Goal: Navigation & Orientation: Find specific page/section

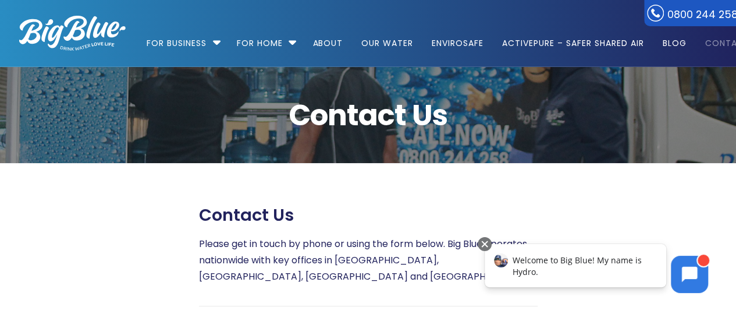
drag, startPoint x: 0, startPoint y: 0, endPoint x: 526, endPoint y: 69, distance: 530.8
click at [732, 0] on html "0800 244 258 For Business Bottled Water Delivery Plumbed in Water Coolers Hot &…" at bounding box center [368, 160] width 736 height 321
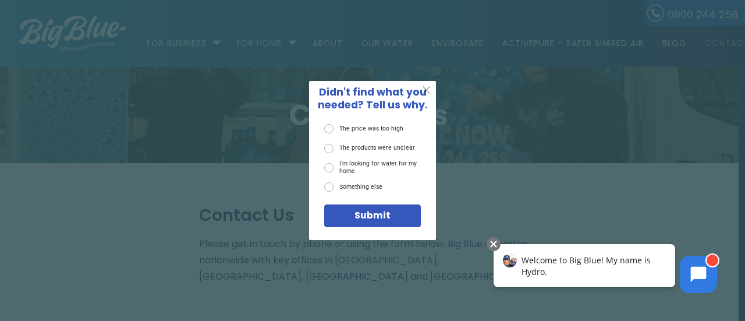
click at [427, 90] on span "X" at bounding box center [426, 90] width 9 height 13
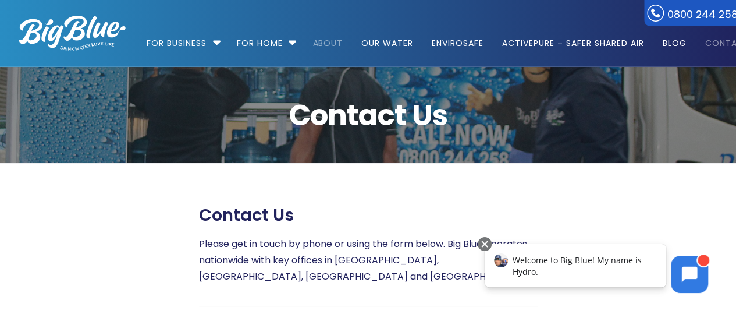
click at [328, 44] on link "About" at bounding box center [327, 37] width 47 height 75
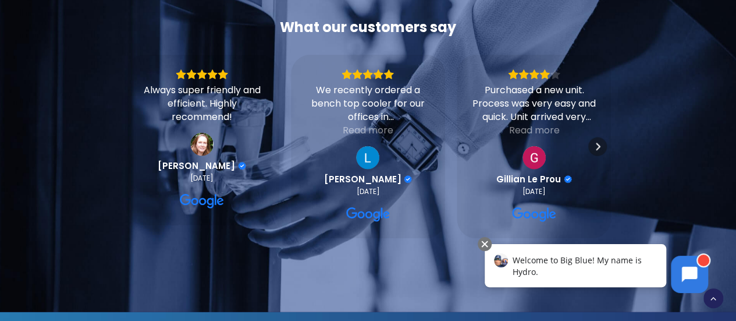
scroll to position [3522, 0]
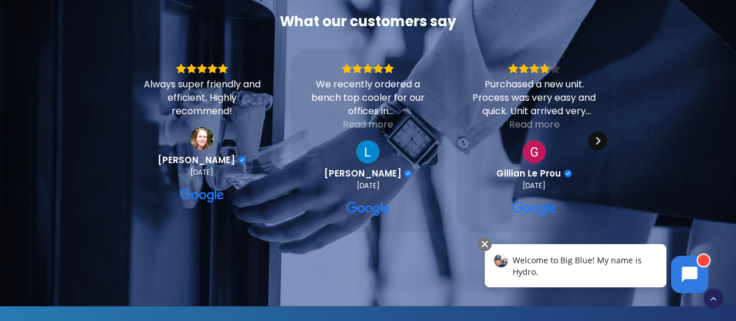
click at [598, 136] on icon "Next" at bounding box center [597, 140] width 9 height 9
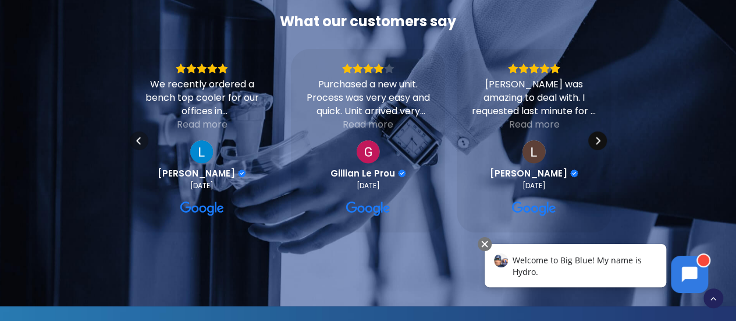
click at [598, 136] on icon "Next" at bounding box center [597, 140] width 9 height 9
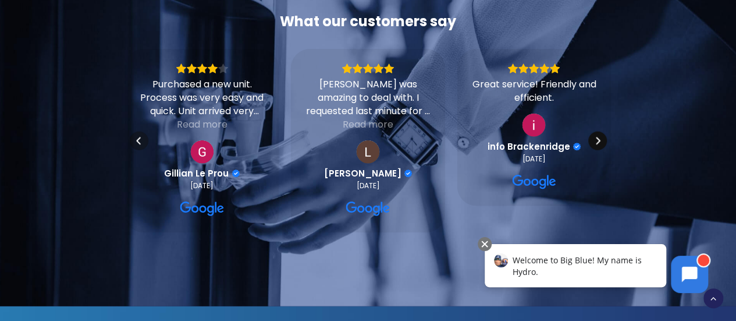
click at [598, 136] on icon "Next" at bounding box center [597, 140] width 9 height 9
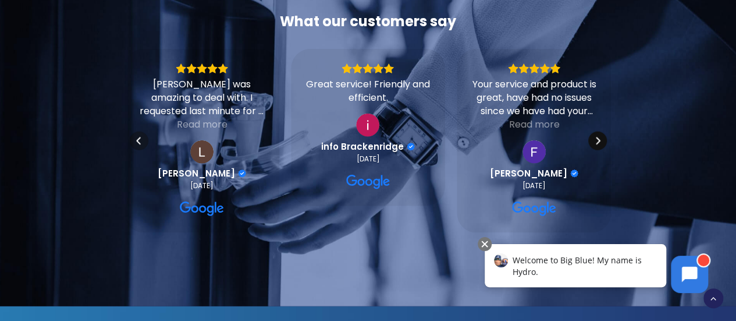
click at [597, 136] on icon "Next" at bounding box center [597, 140] width 9 height 9
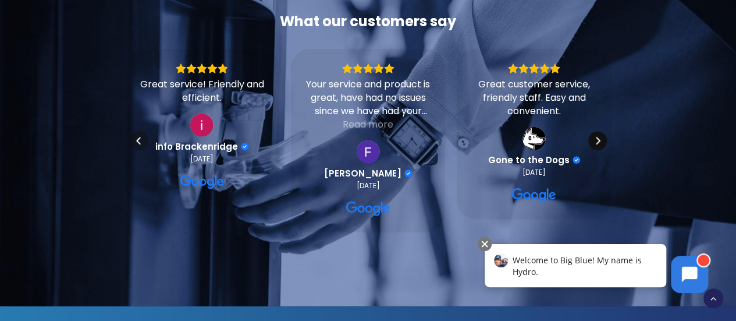
click at [596, 136] on icon "Next" at bounding box center [597, 140] width 9 height 9
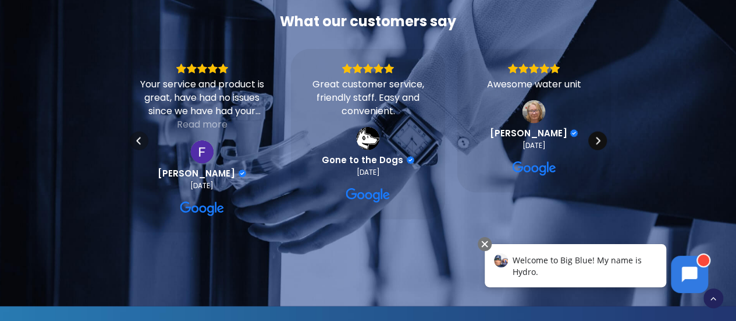
click at [596, 136] on icon "Next" at bounding box center [597, 140] width 9 height 9
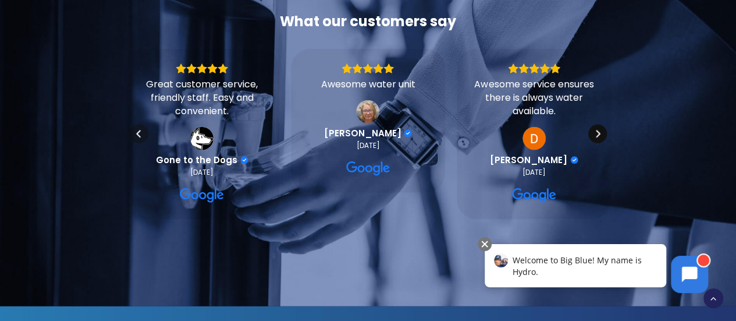
click at [596, 132] on div "Next" at bounding box center [598, 134] width 19 height 19
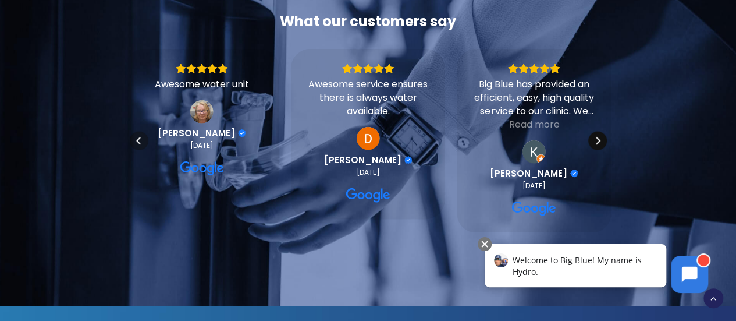
click at [596, 136] on icon "Next" at bounding box center [597, 140] width 9 height 9
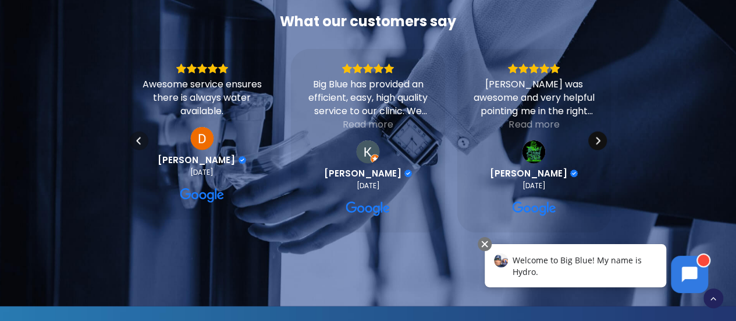
click at [596, 136] on icon "Next" at bounding box center [597, 140] width 9 height 9
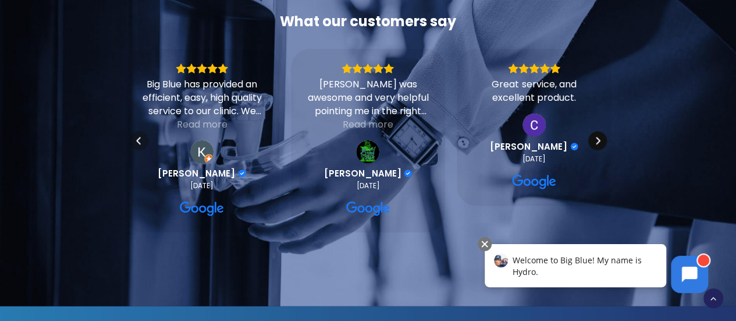
click at [596, 136] on icon "Next" at bounding box center [597, 140] width 9 height 9
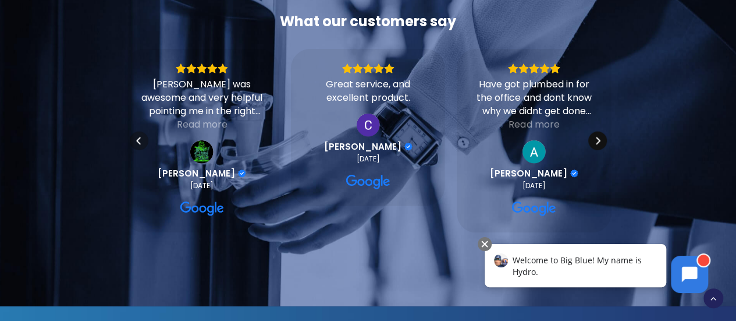
click at [596, 136] on icon "Next" at bounding box center [597, 140] width 9 height 9
